Goal: Check status: Check status

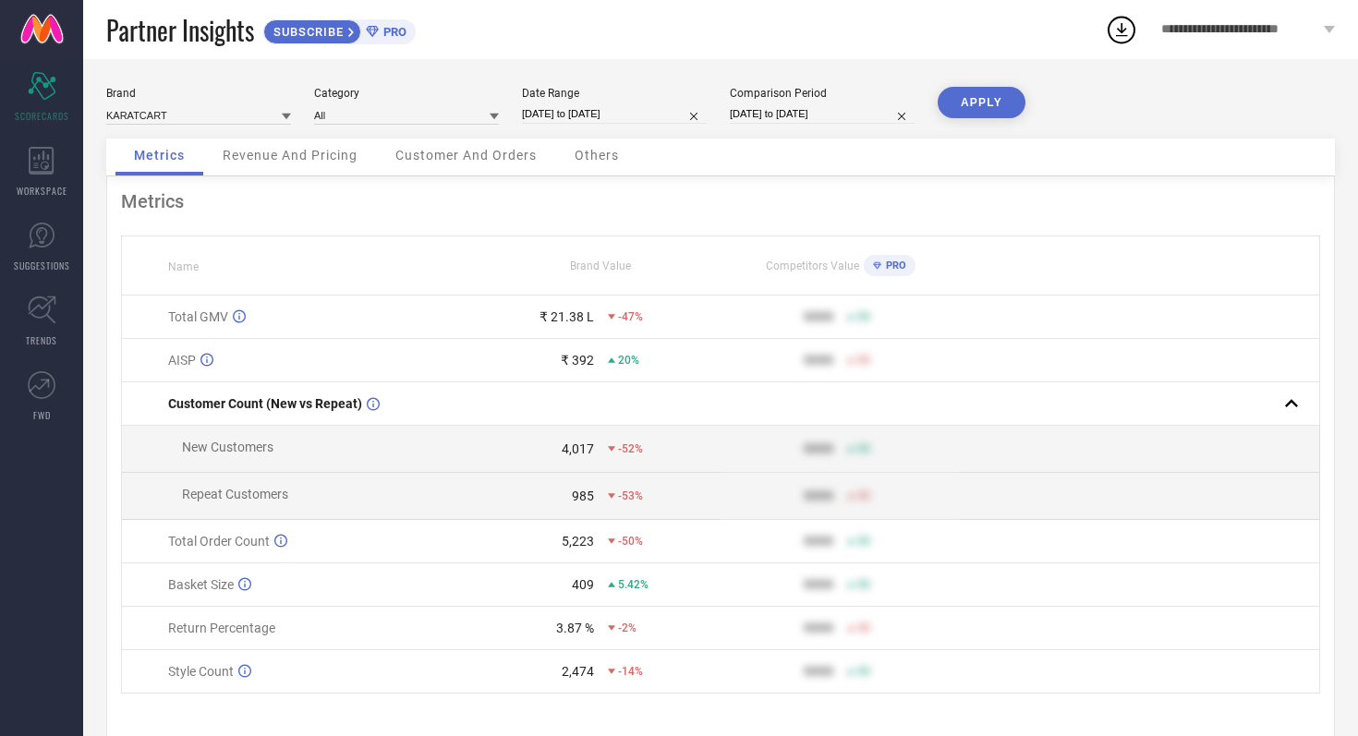
scroll to position [3, 0]
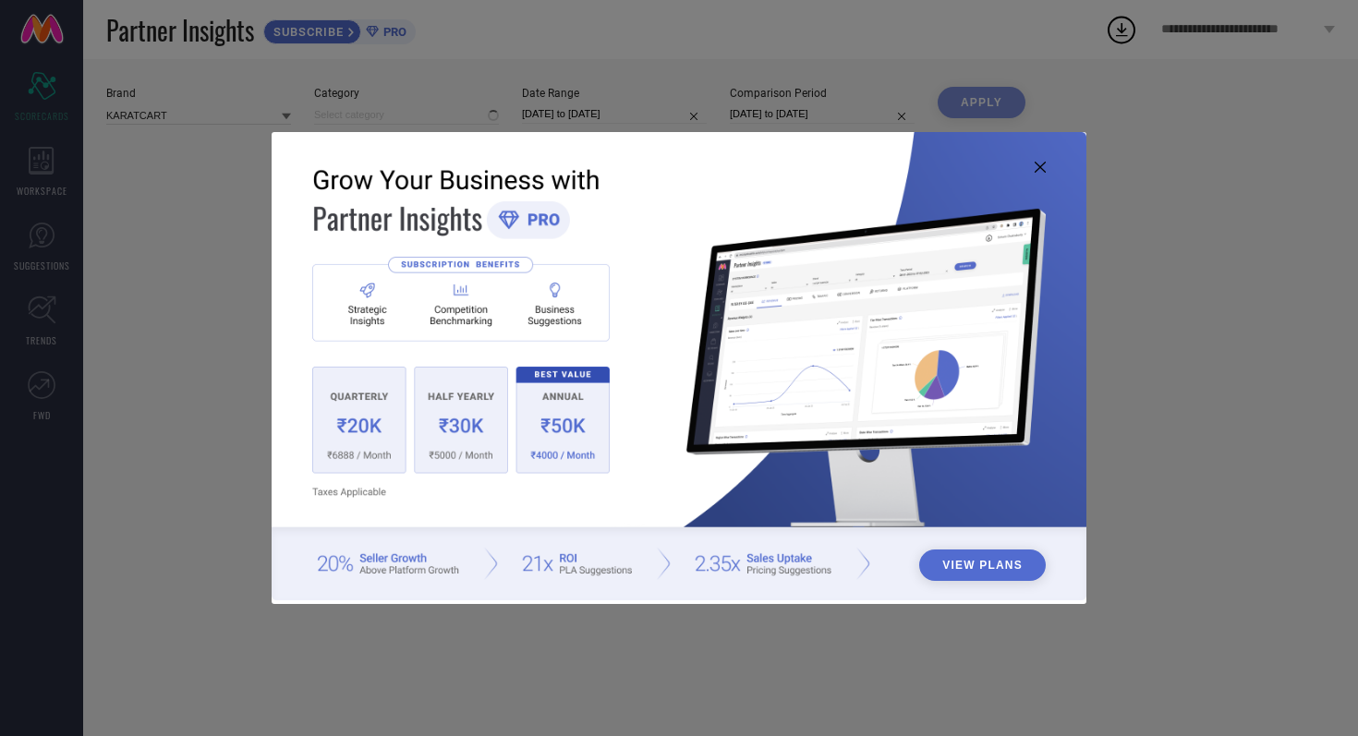
type input "All"
click at [1044, 167] on icon at bounding box center [1040, 167] width 11 height 11
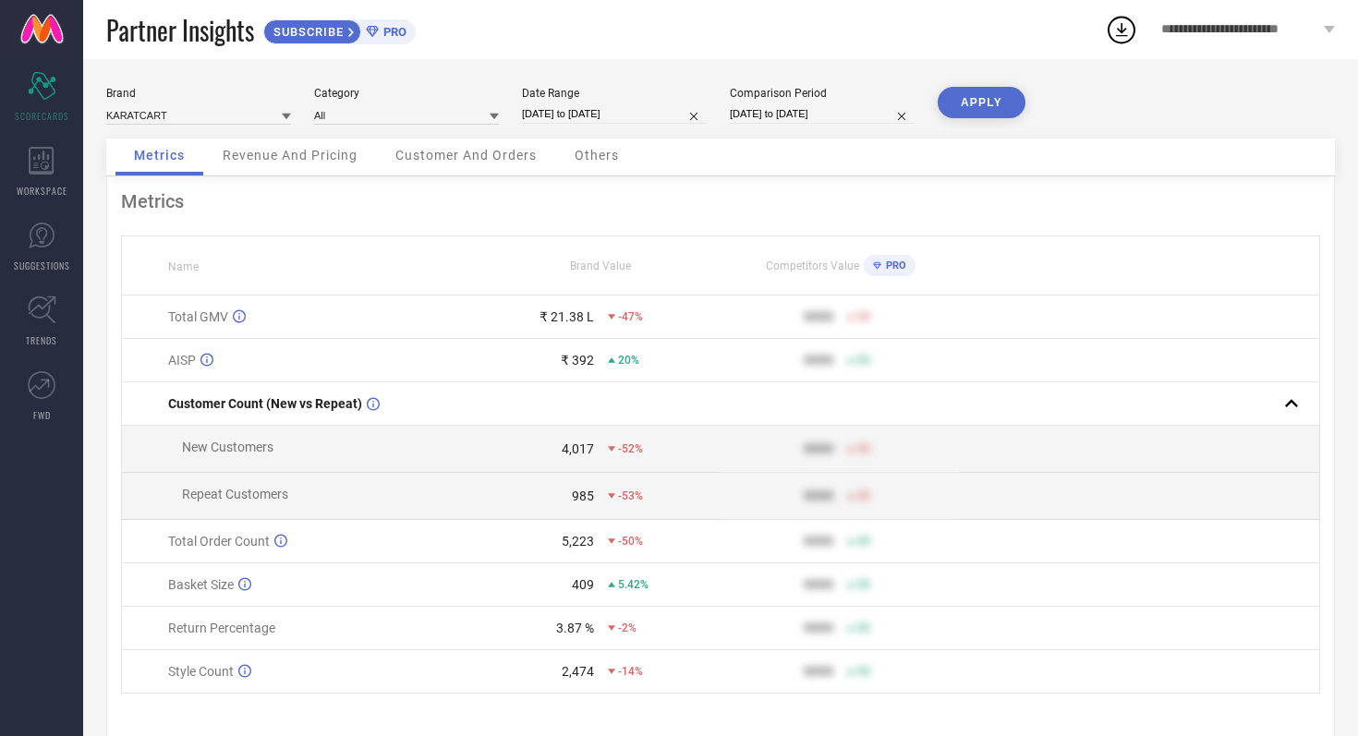
select select "7"
select select "2025"
select select "8"
select select "2025"
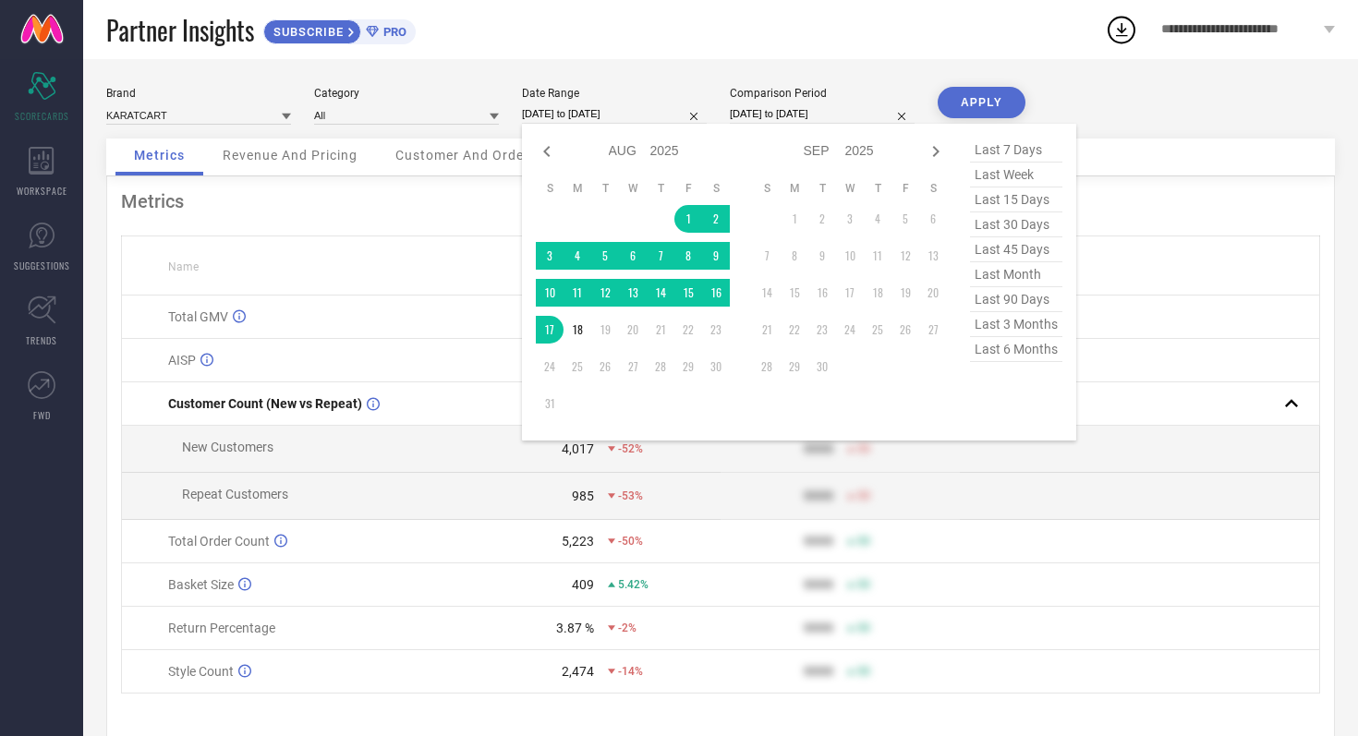
click at [651, 115] on input "[DATE] to [DATE]" at bounding box center [614, 113] width 185 height 19
click at [688, 223] on td "1" at bounding box center [688, 219] width 28 height 28
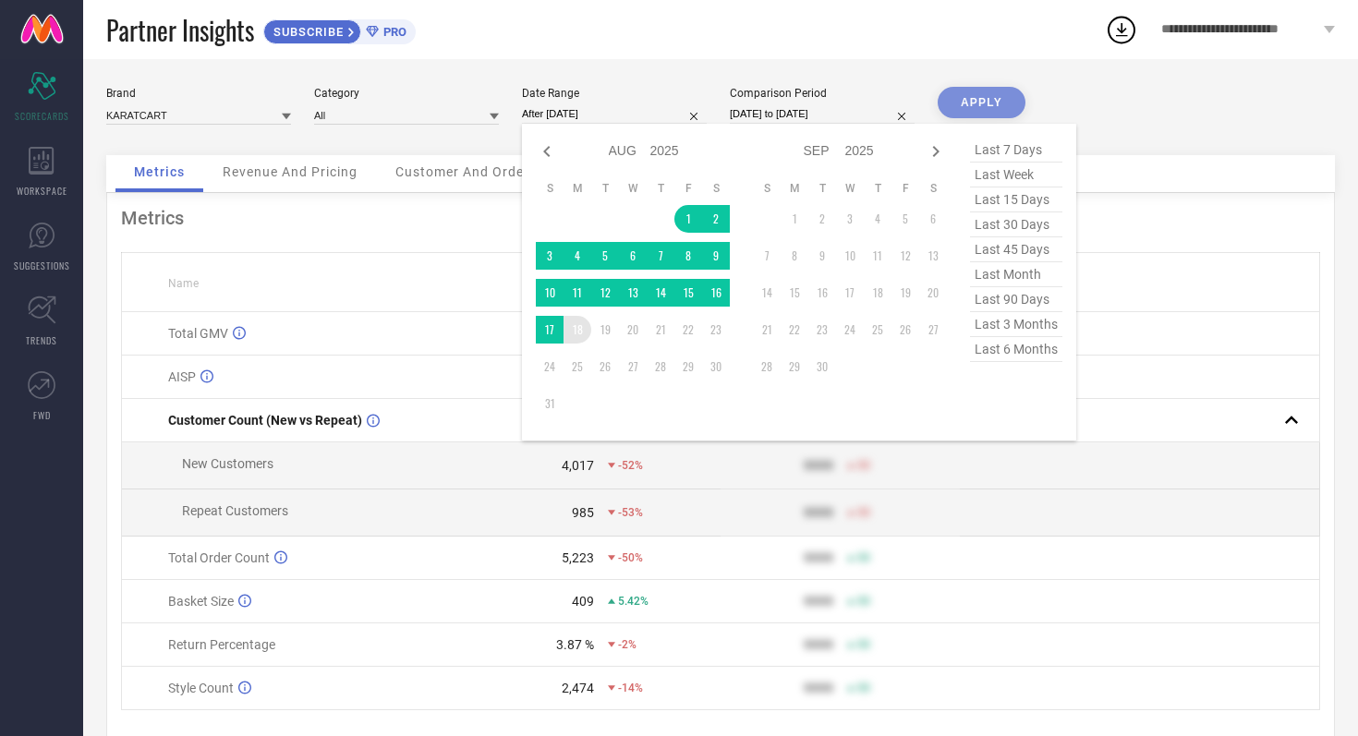
type input "01-08-2025 to 18-08-2025"
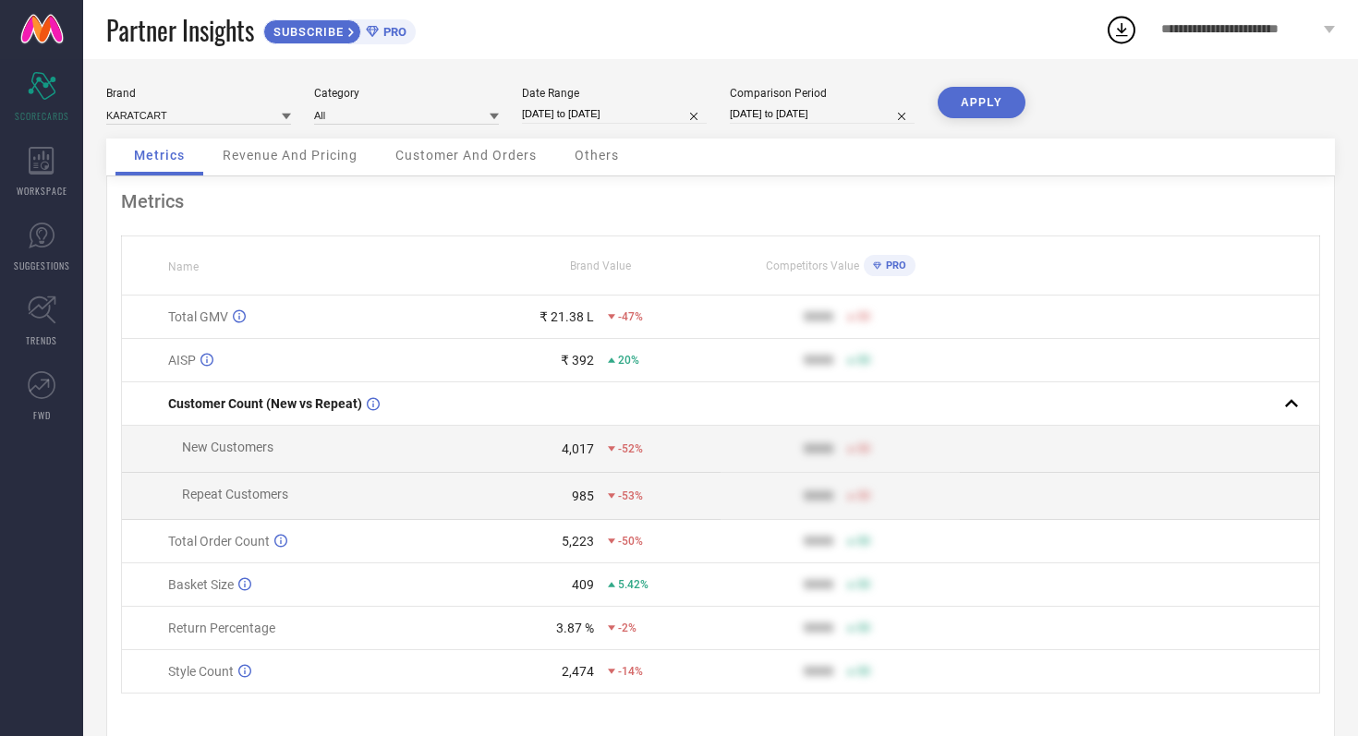
click at [865, 110] on input "[DATE] to [DATE]" at bounding box center [822, 113] width 185 height 19
select select "7"
select select "2024"
select select "8"
select select "2024"
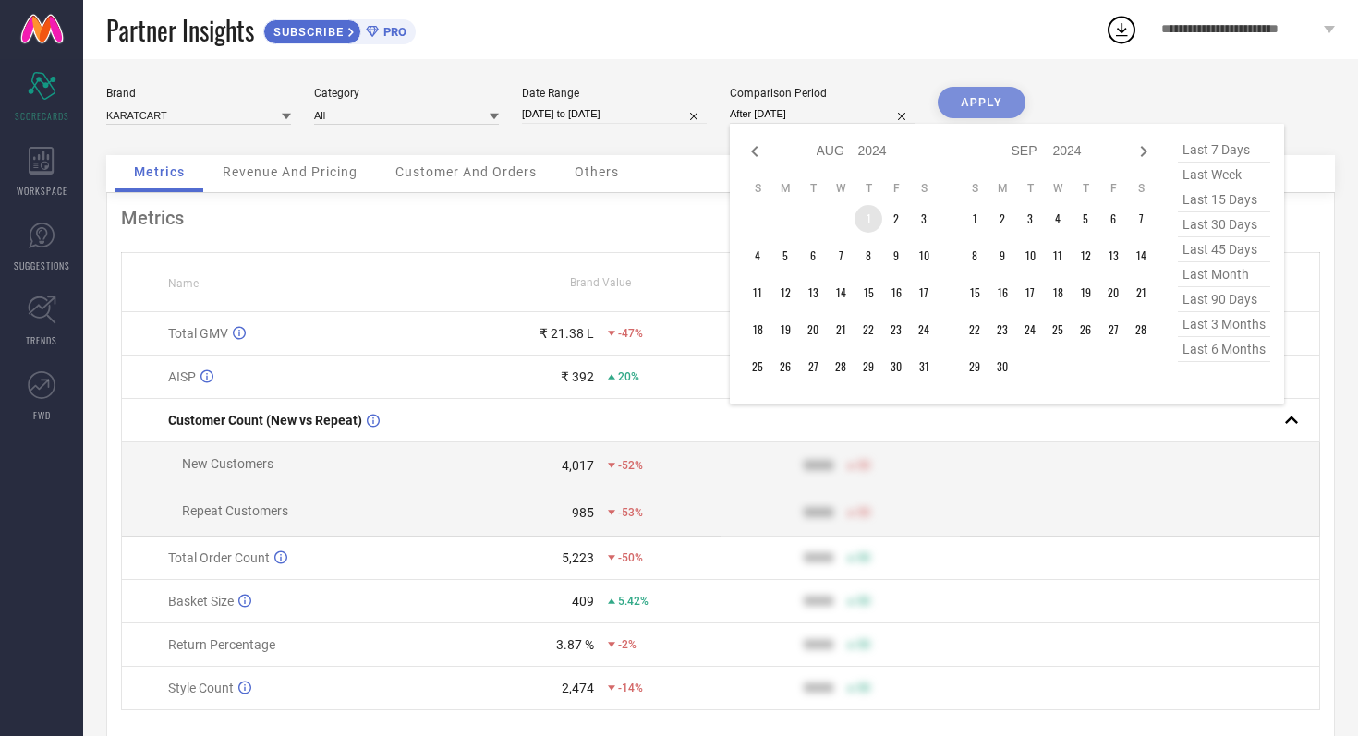
click at [872, 216] on td "1" at bounding box center [869, 219] width 28 height 28
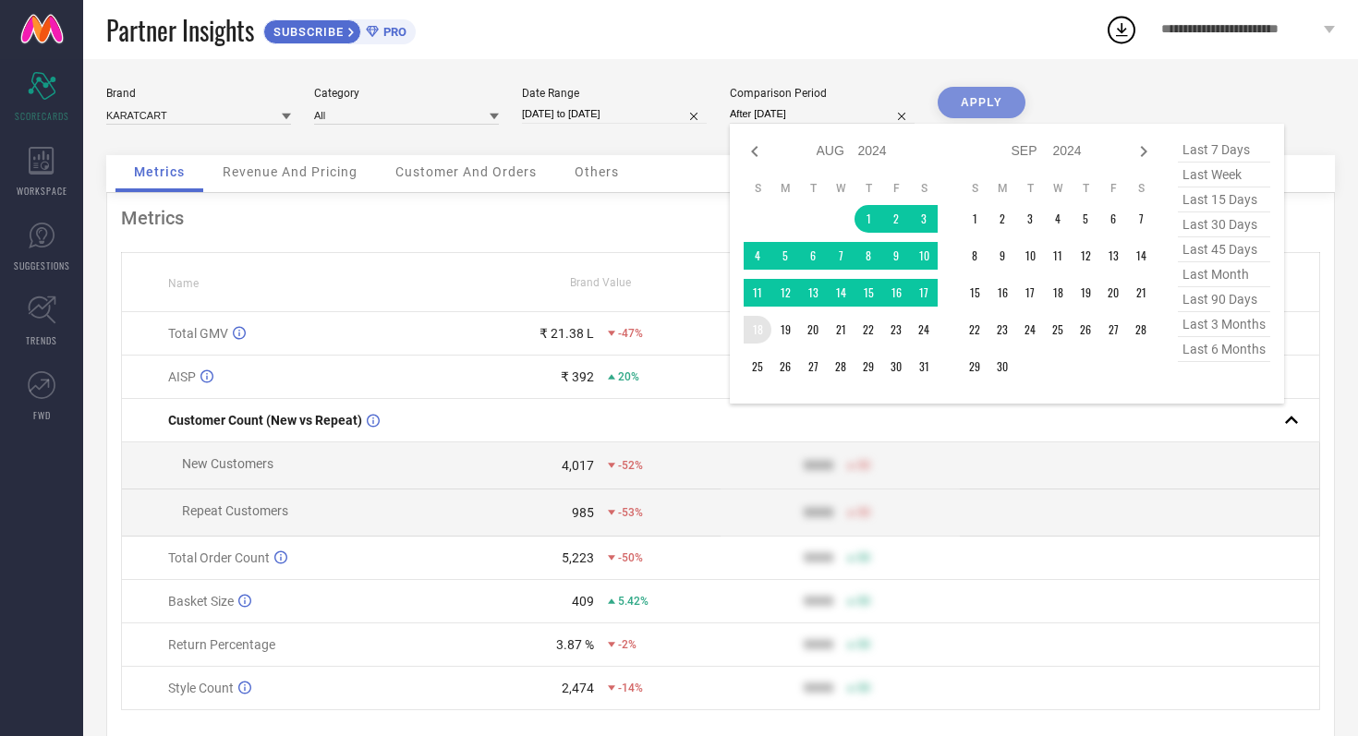
type input "01-08-2024 to 18-08-2024"
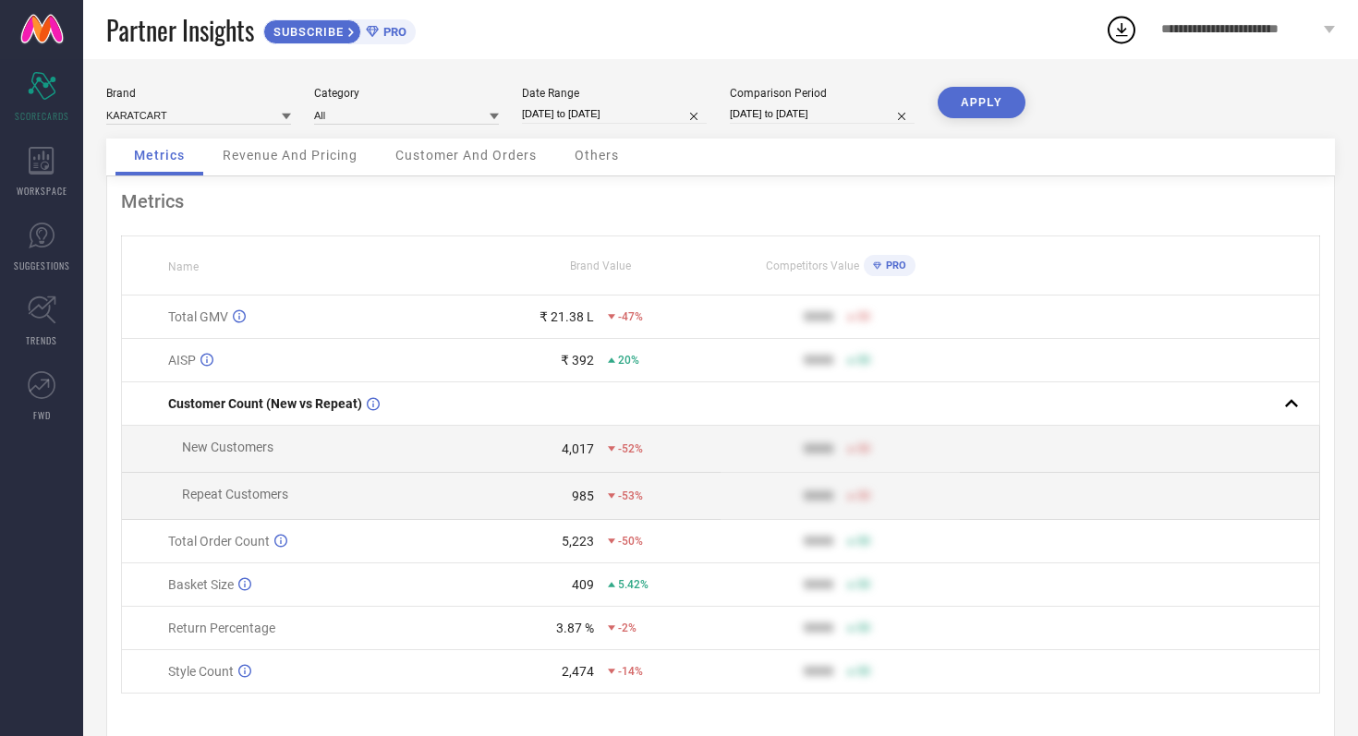
click at [980, 95] on button "APPLY" at bounding box center [982, 102] width 88 height 31
